Goal: Information Seeking & Learning: Learn about a topic

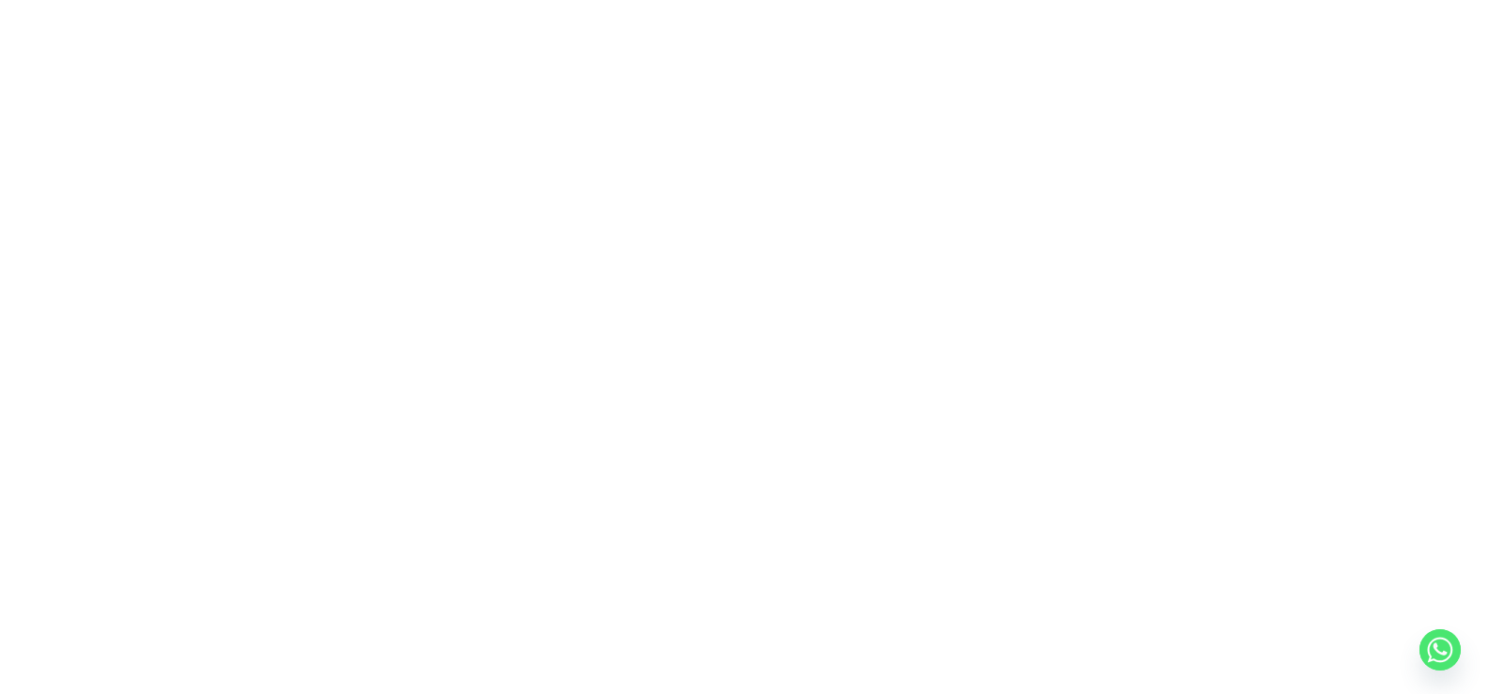
scroll to position [216, 0]
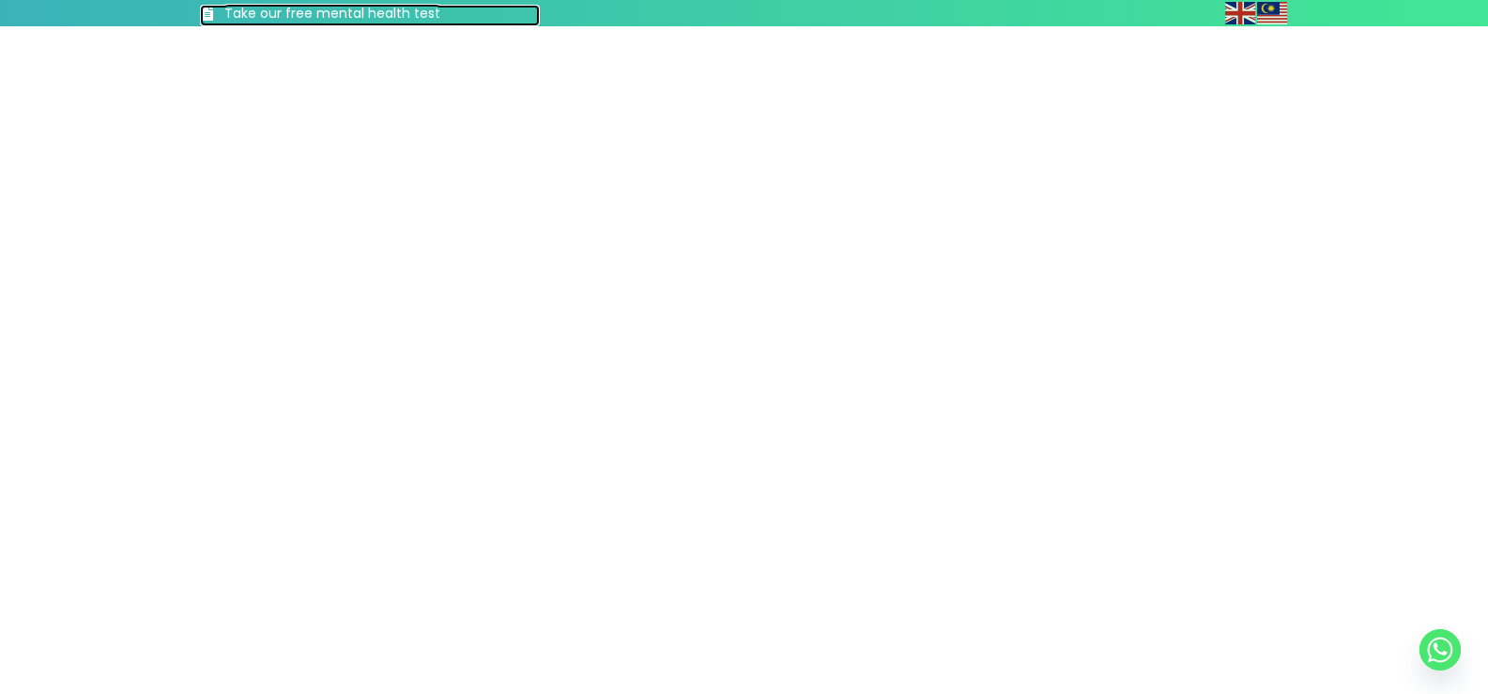
click at [306, 11] on h3 "Take our free mental health test" at bounding box center [382, 14] width 316 height 19
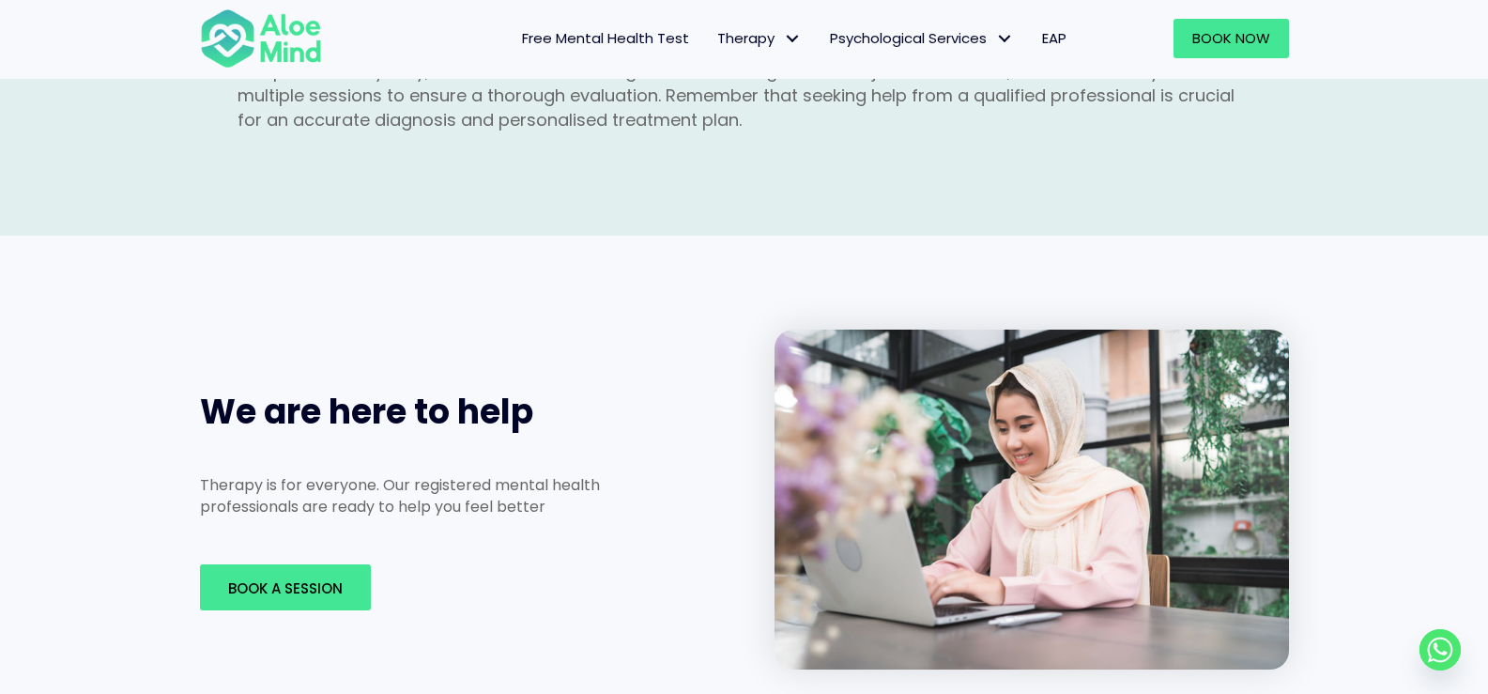
scroll to position [2441, 0]
